Goal: Transaction & Acquisition: Purchase product/service

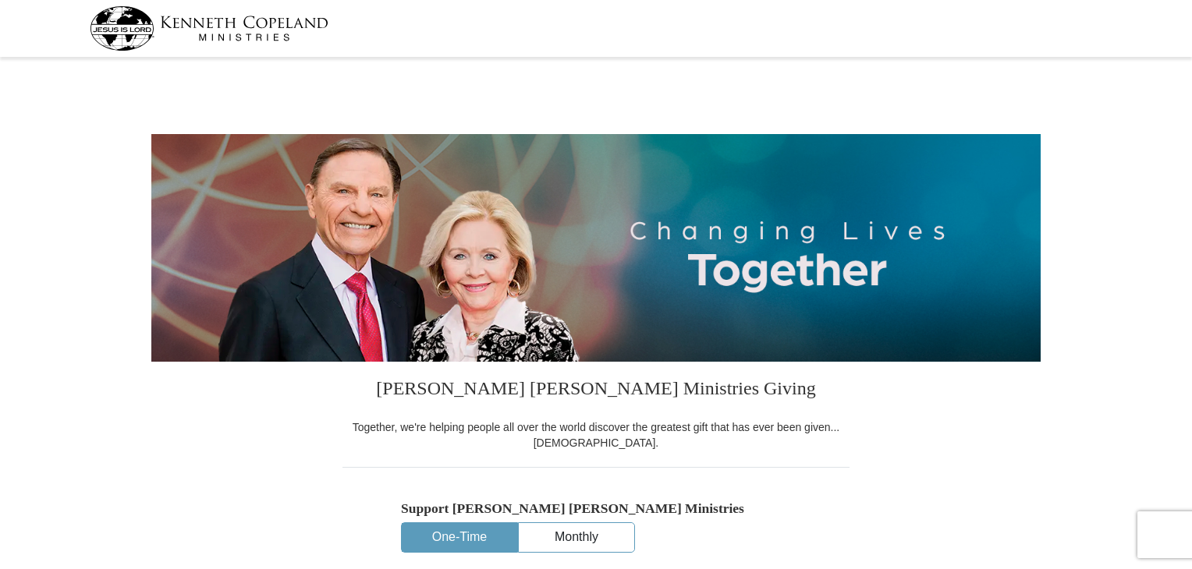
select select "[GEOGRAPHIC_DATA]"
click at [466, 537] on button "One-Time" at bounding box center [459, 537] width 115 height 29
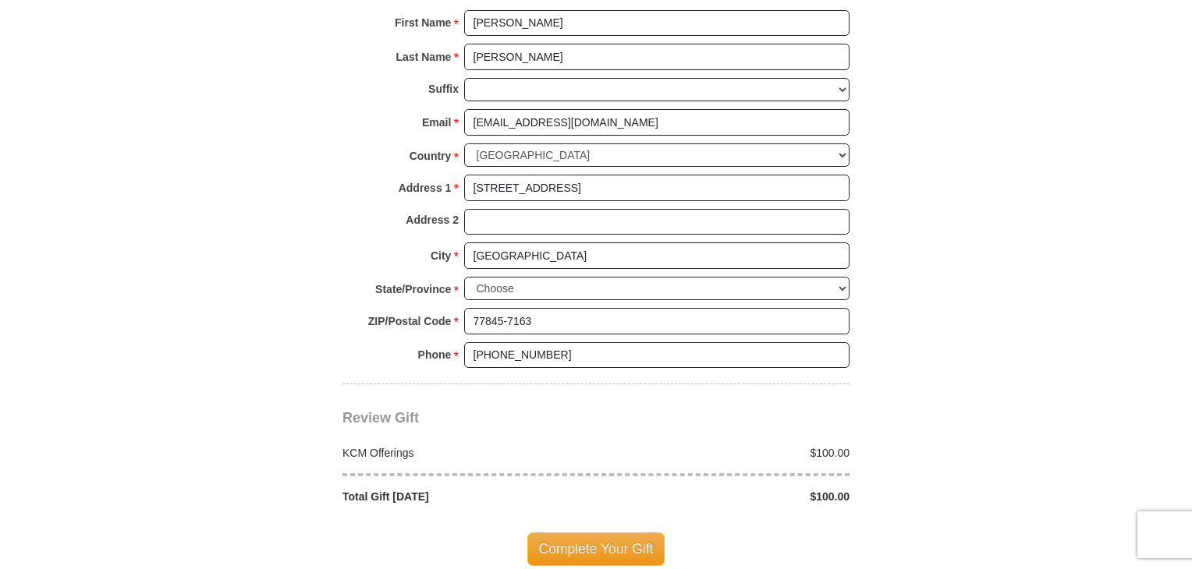
scroll to position [1144, 0]
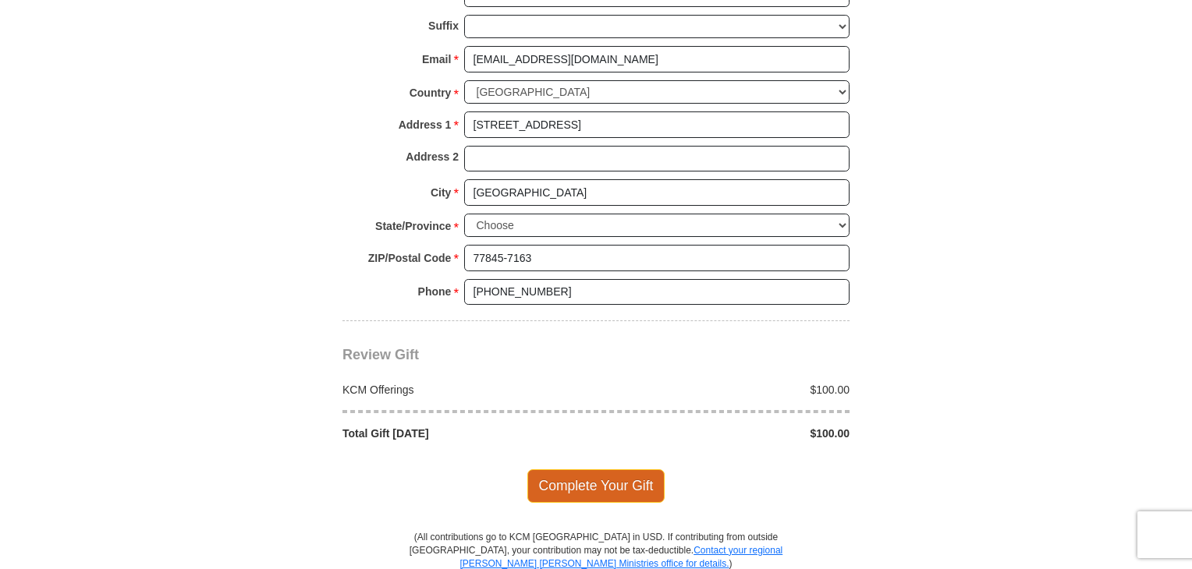
click at [590, 481] on span "Complete Your Gift" at bounding box center [596, 486] width 138 height 33
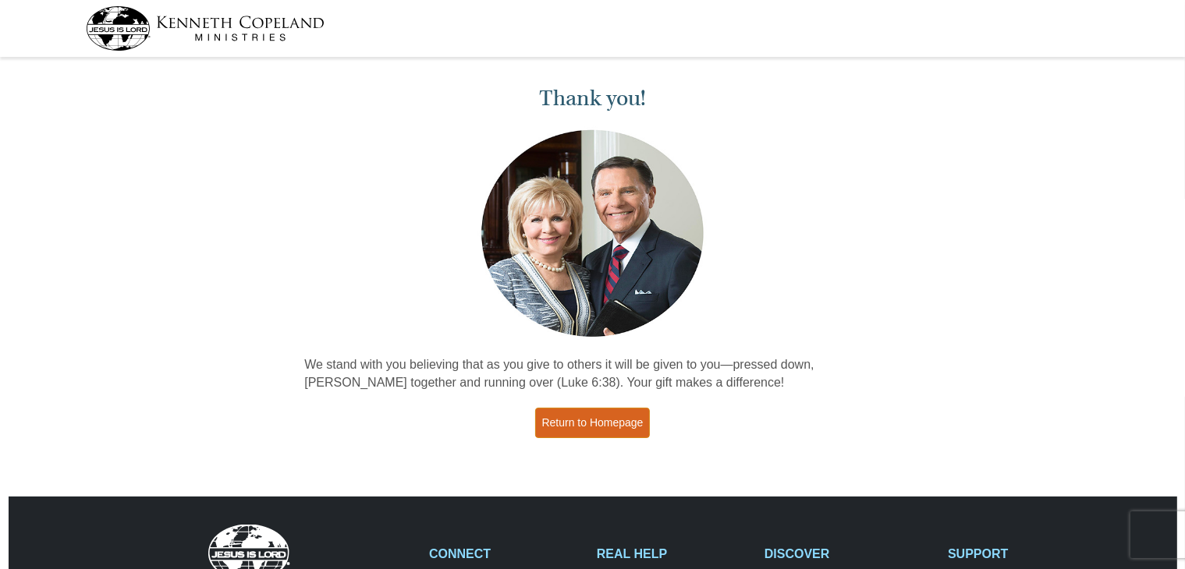
drag, startPoint x: 583, startPoint y: 419, endPoint x: 558, endPoint y: 421, distance: 24.3
click at [583, 419] on link "Return to Homepage" at bounding box center [592, 423] width 115 height 30
